Goal: Connect with others: Connect with others

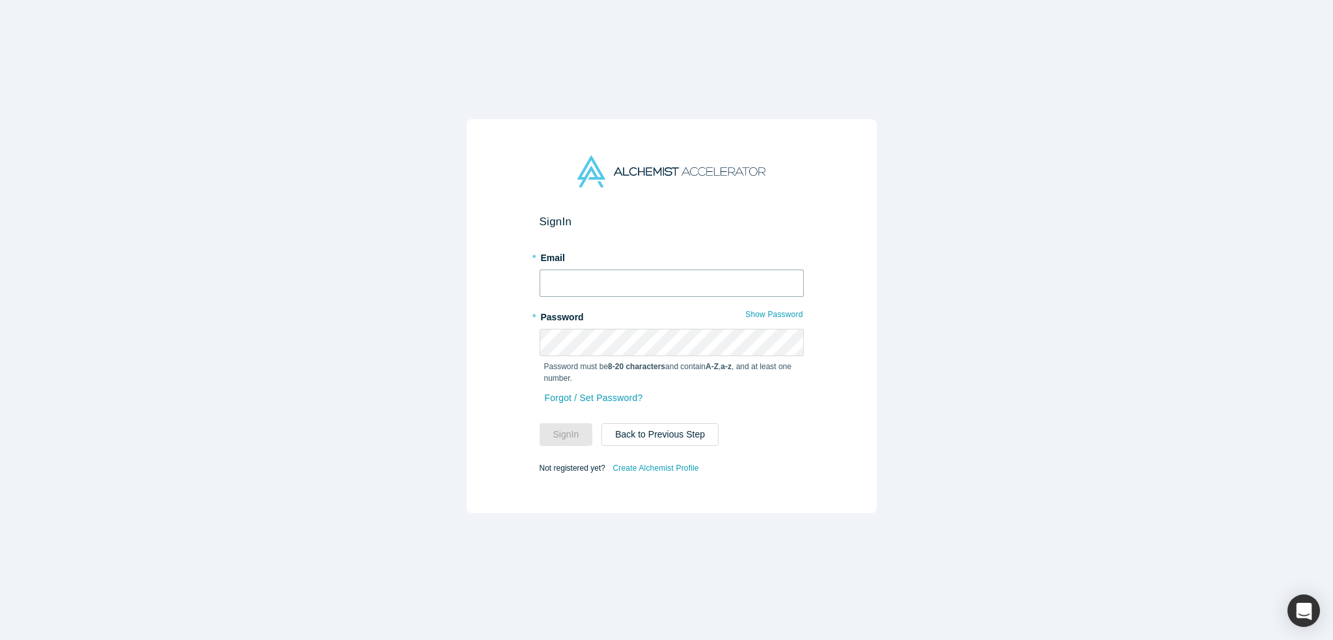
click at [632, 279] on input "text" at bounding box center [672, 282] width 264 height 27
click at [630, 281] on input "text" at bounding box center [672, 282] width 264 height 27
type input "satyam@biio.ai"
click at [540, 423] on button "Sign In" at bounding box center [566, 434] width 53 height 23
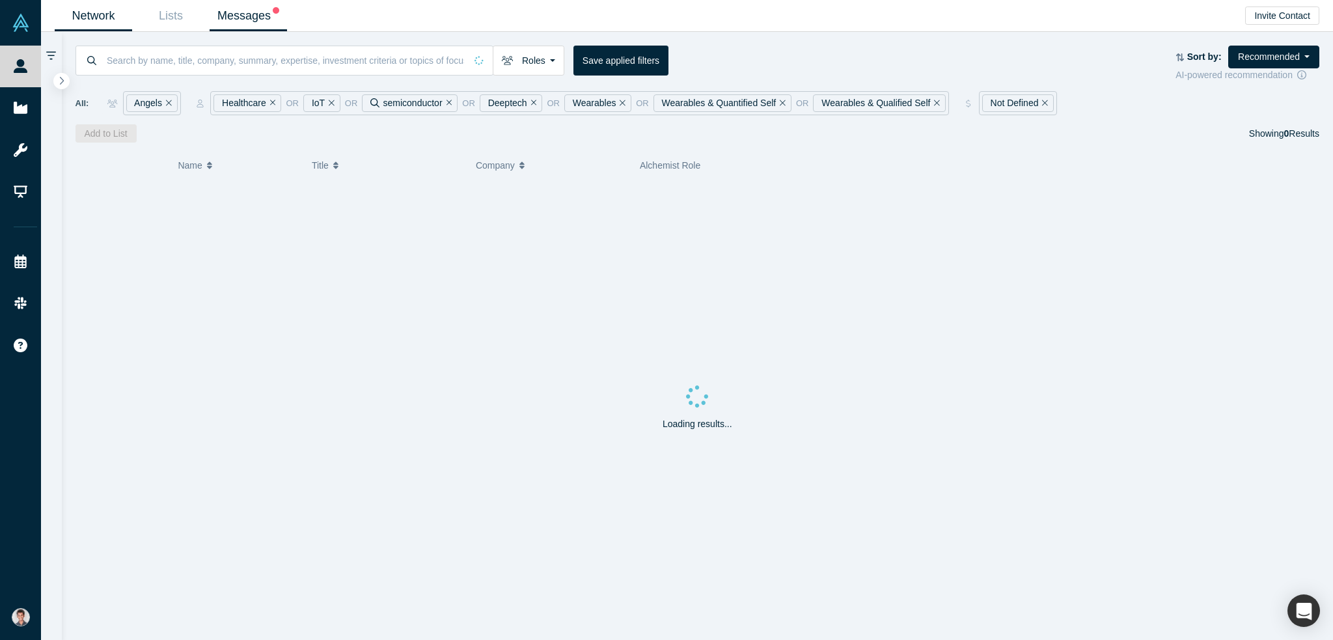
click at [255, 20] on link "Messages" at bounding box center [248, 16] width 77 height 31
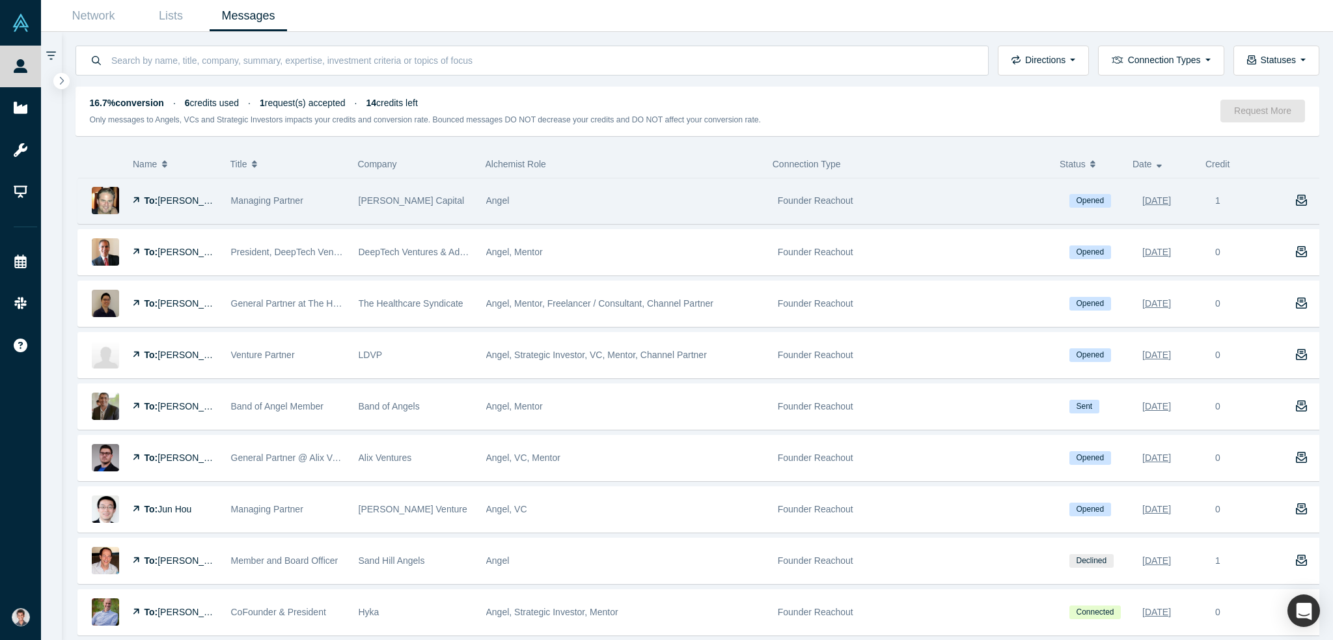
click at [582, 204] on div "Angel" at bounding box center [625, 200] width 278 height 45
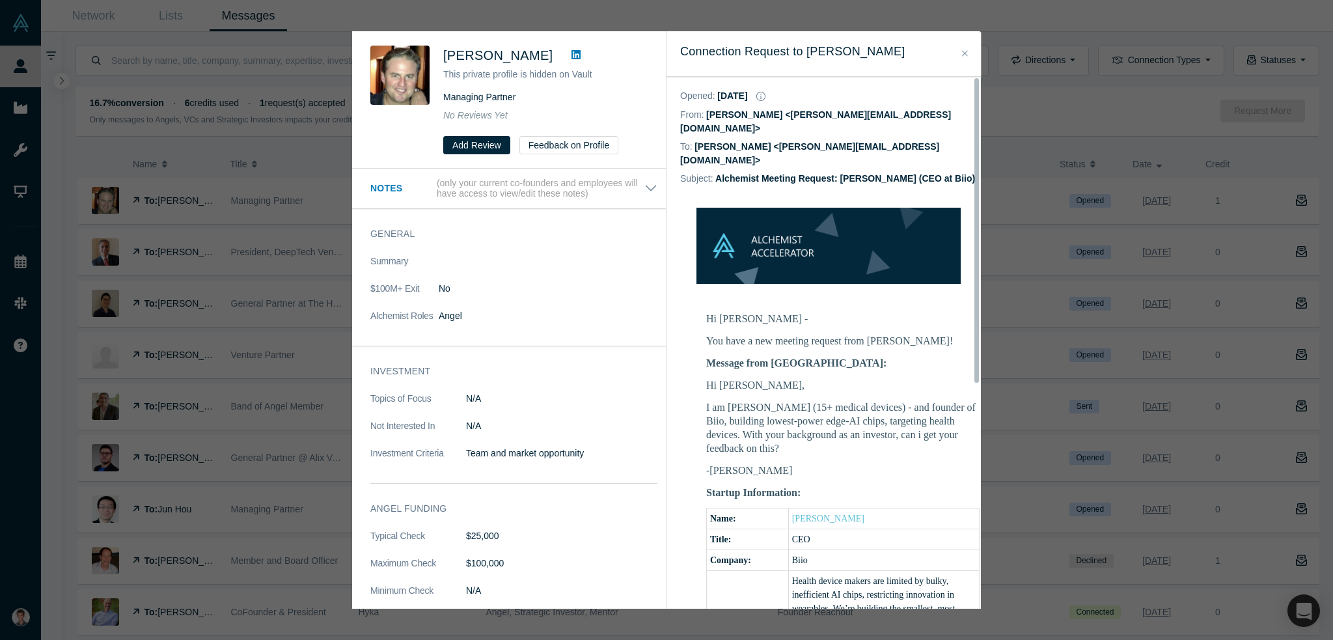
click at [997, 193] on div "Was the recommendation useful? Scott Kosch This private profile is hidden on Va…" at bounding box center [666, 320] width 1333 height 640
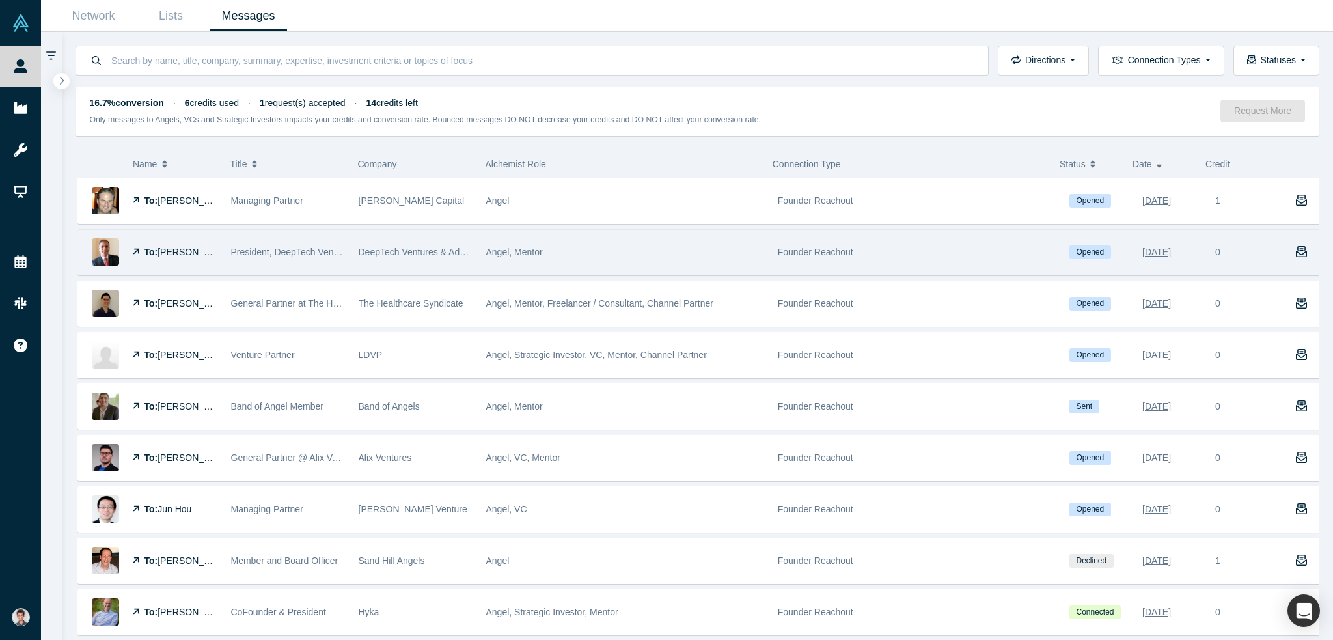
click at [426, 249] on span "DeepTech Ventures & Advisory" at bounding box center [421, 252] width 125 height 10
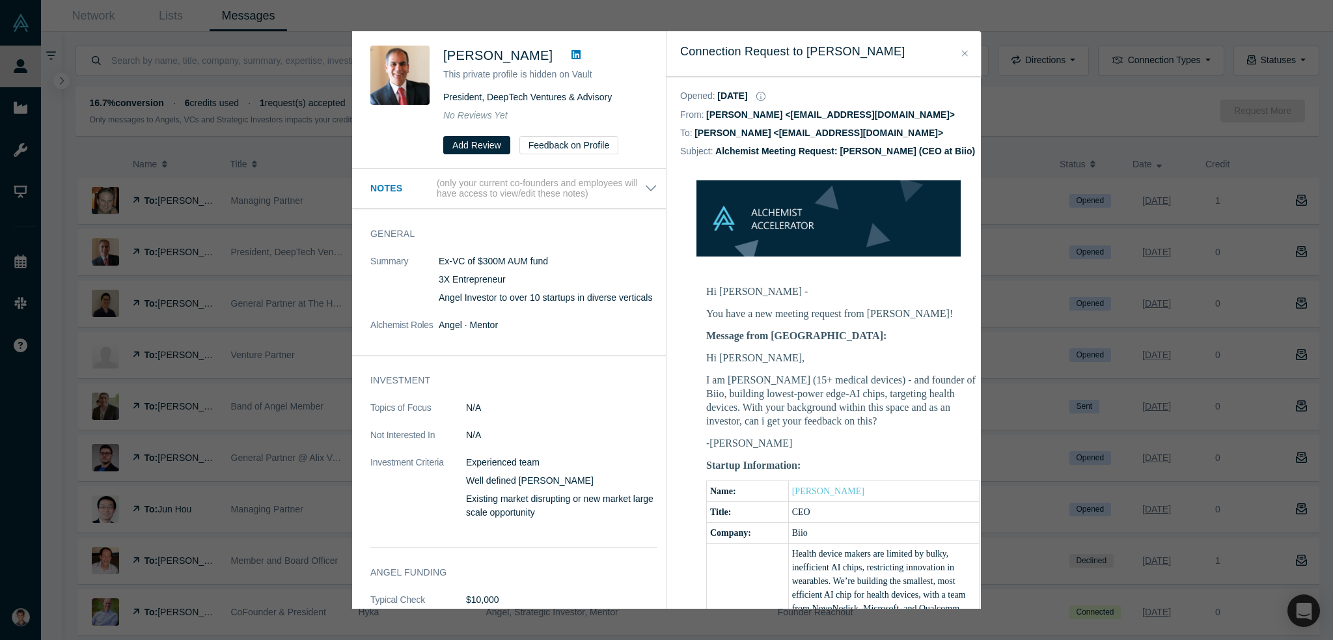
click at [318, 298] on div "Was the recommendation useful? Shrikant Lohokare This private profile is hidden…" at bounding box center [666, 320] width 1333 height 640
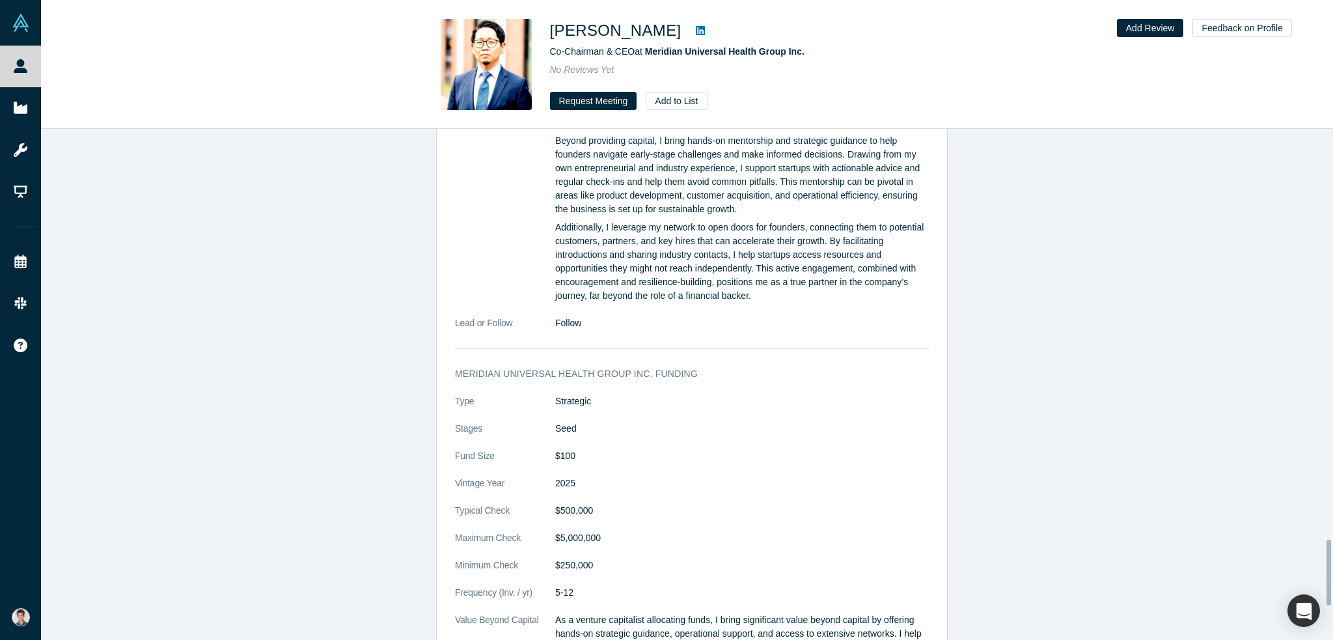
scroll to position [2994, 0]
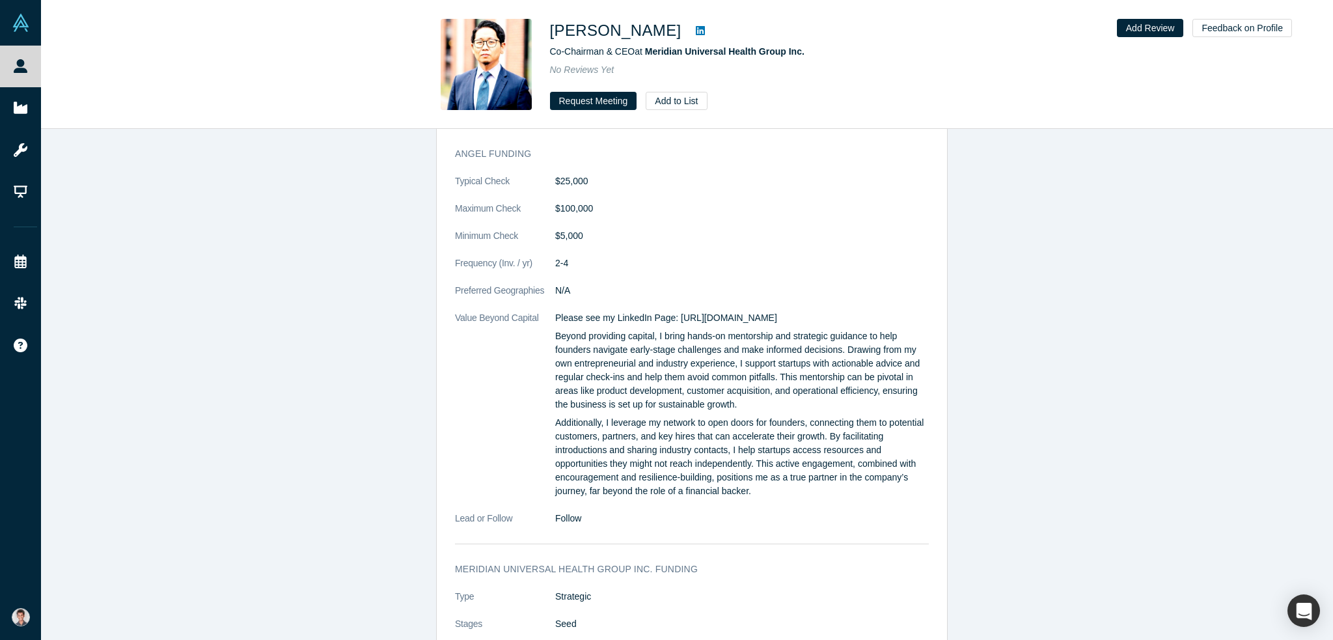
click at [696, 33] on icon at bounding box center [700, 30] width 9 height 10
click at [592, 101] on button "Request Meeting" at bounding box center [593, 101] width 87 height 18
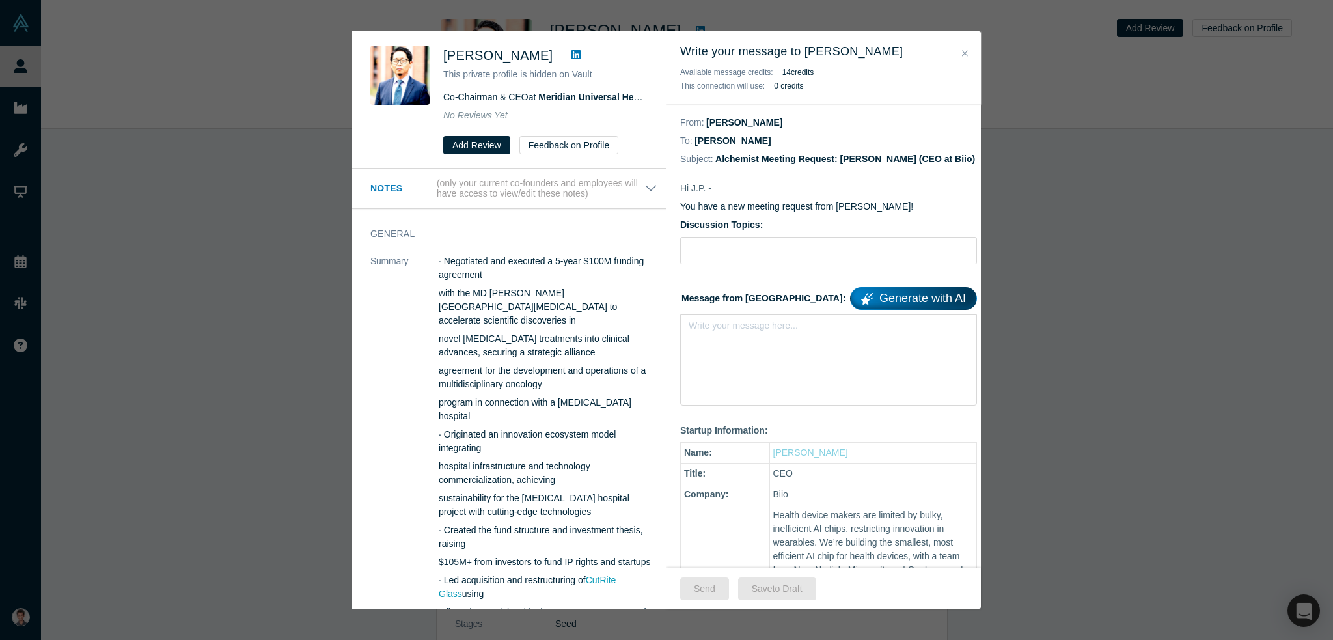
click at [751, 337] on div "rdw-editor" at bounding box center [828, 329] width 279 height 21
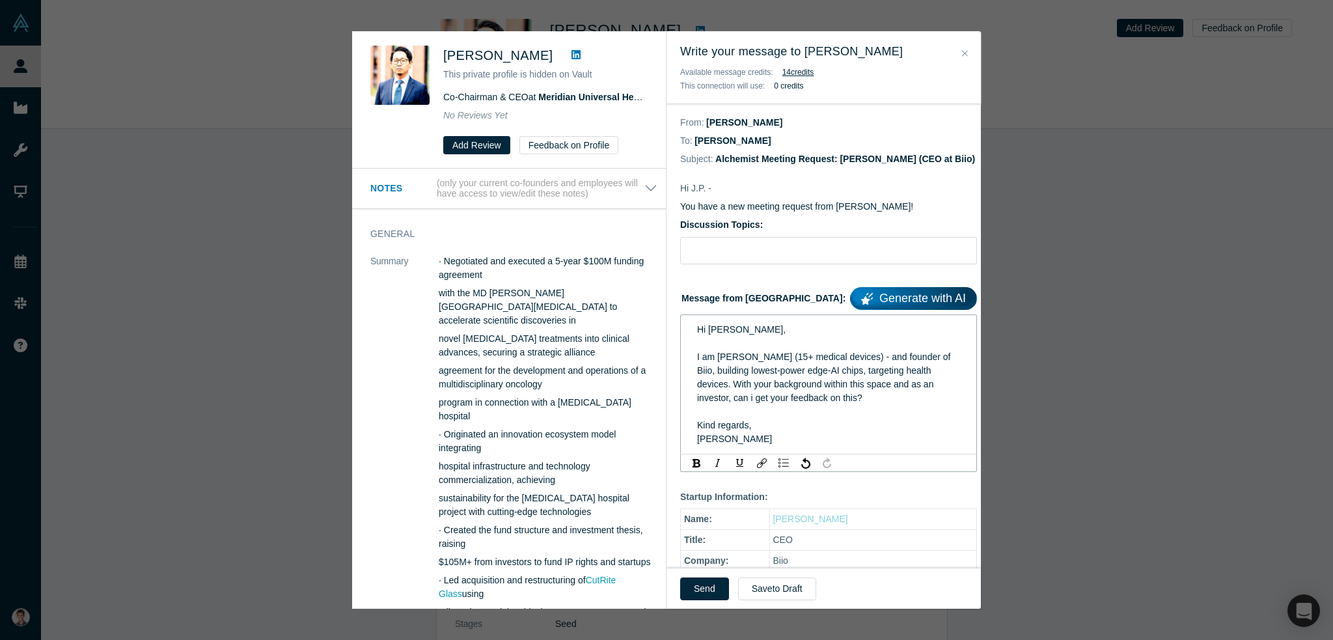
click at [859, 387] on span "I am Satyam (15+ medical devices) - and founder of Biio, building lowest-power …" at bounding box center [825, 377] width 256 height 51
click at [834, 383] on span "I am Satyam (15+ medical devices) - and founder of Biio, building lowest-power …" at bounding box center [825, 377] width 256 height 51
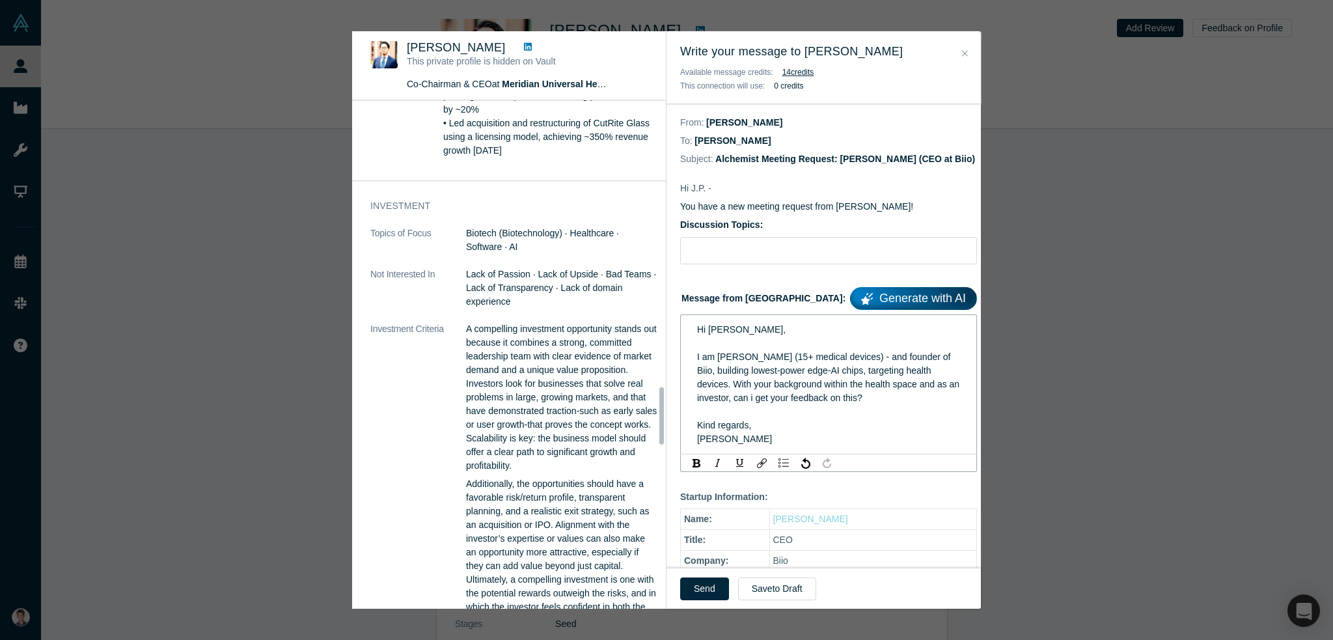
scroll to position [2539, 0]
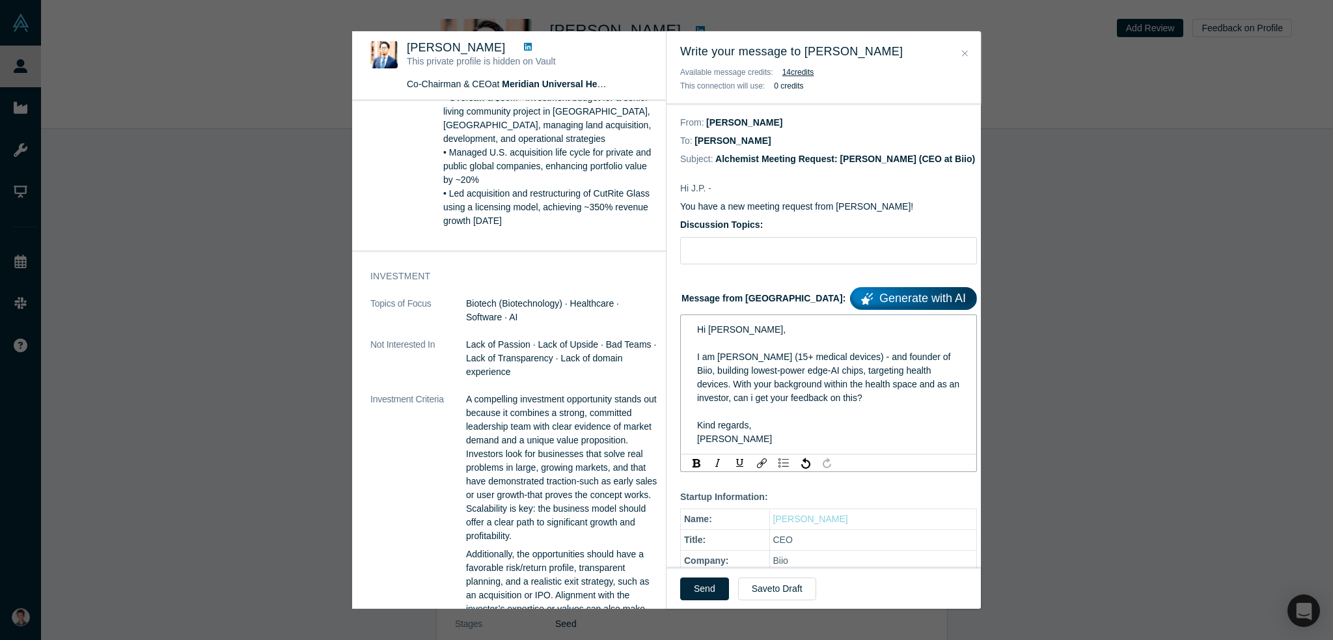
click at [846, 413] on div "rdw-editor" at bounding box center [829, 412] width 264 height 14
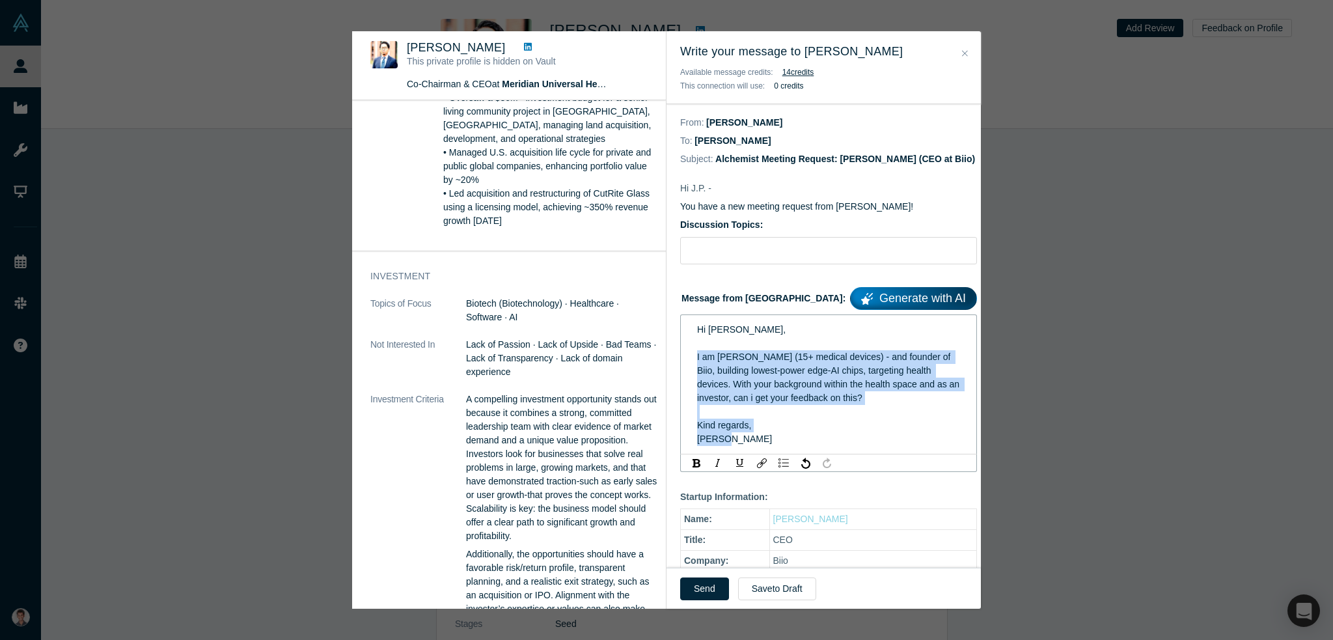
drag, startPoint x: 739, startPoint y: 443, endPoint x: 693, endPoint y: 359, distance: 96.2
click at [693, 359] on div "Hi J.P. Li, I am Satyam (15+ medical devices) - and founder of Biio, building l…" at bounding box center [828, 384] width 279 height 131
click at [789, 425] on div "Kind regards," at bounding box center [829, 426] width 264 height 14
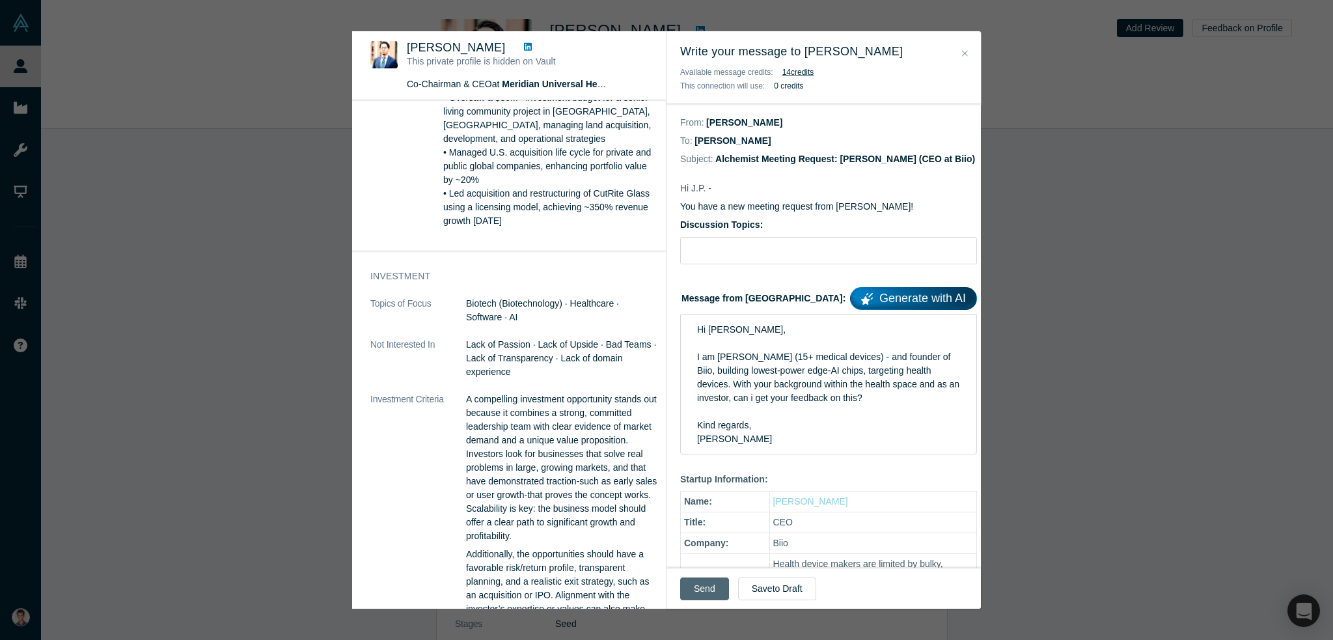
click at [707, 588] on button "Send" at bounding box center [704, 588] width 49 height 23
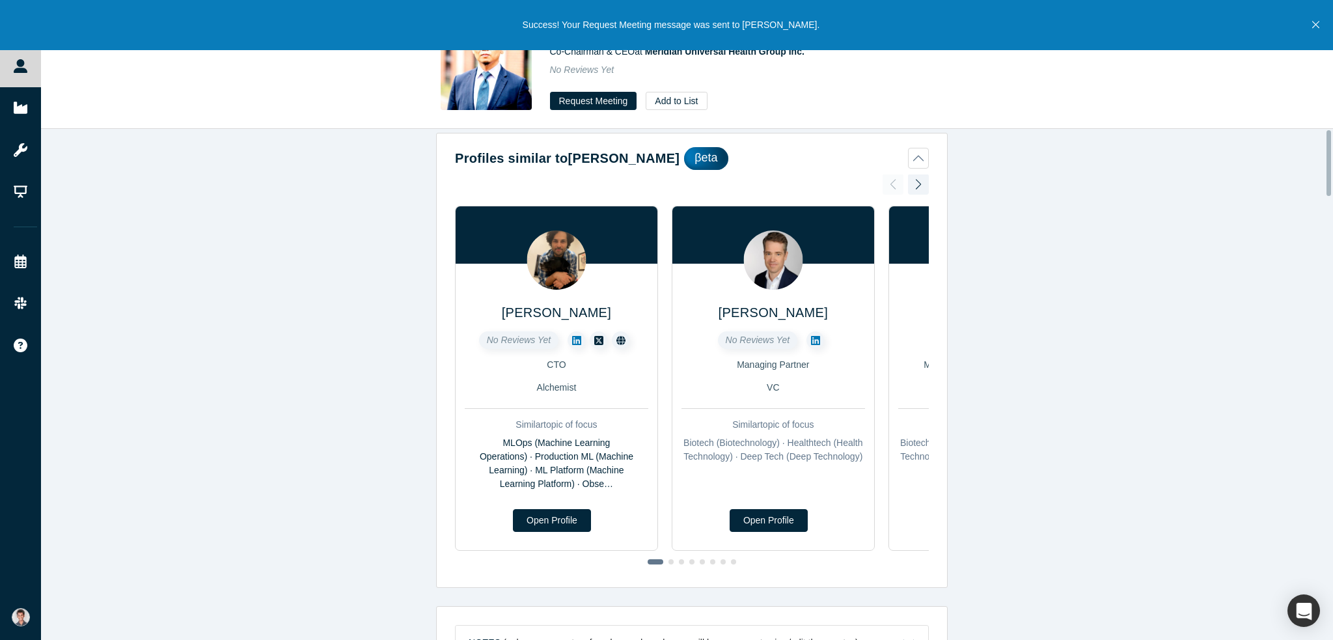
scroll to position [0, 0]
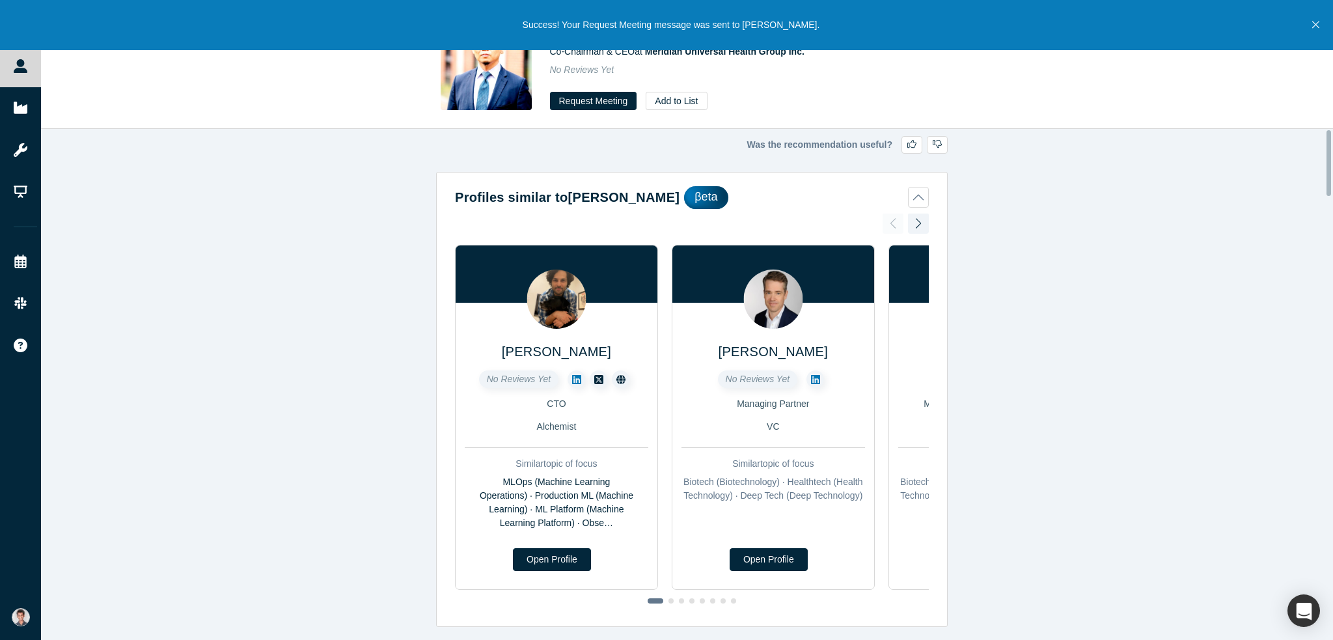
click at [765, 74] on div "No Reviews Yet" at bounding box center [732, 70] width 365 height 14
click at [1317, 25] on icon "Close" at bounding box center [1315, 25] width 7 height 12
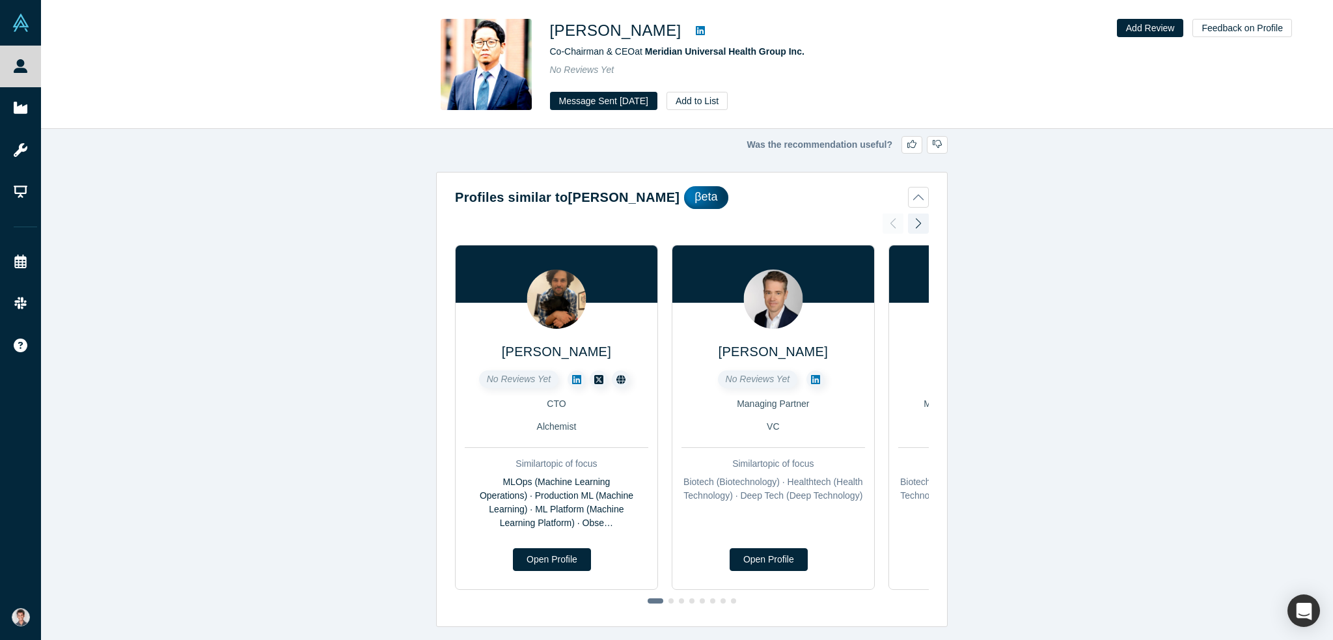
click at [696, 35] on icon at bounding box center [700, 30] width 9 height 9
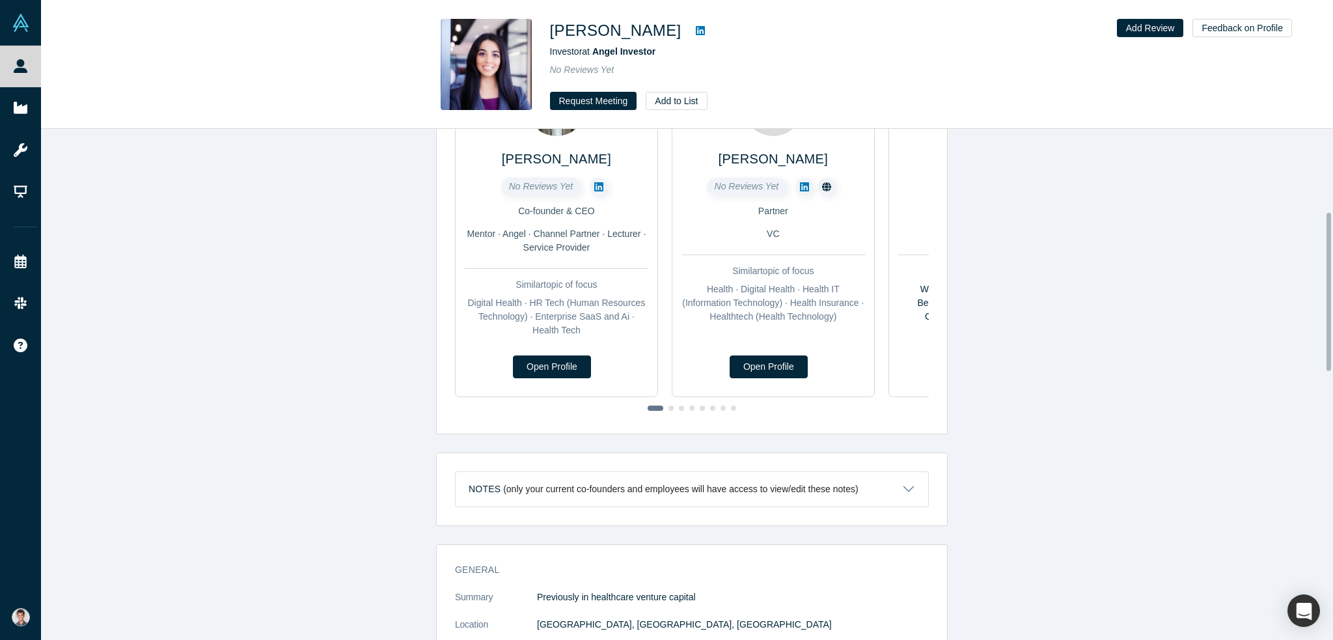
scroll to position [456, 0]
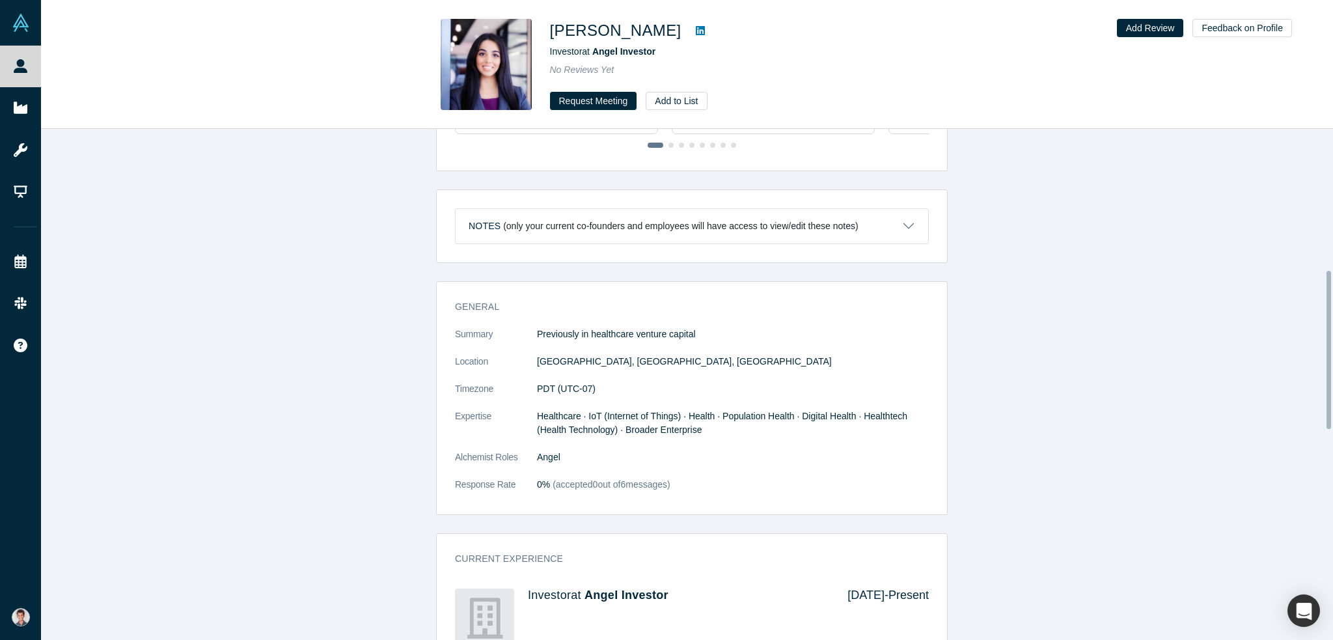
click at [691, 25] on link at bounding box center [701, 31] width 20 height 16
